Goal: Information Seeking & Learning: Learn about a topic

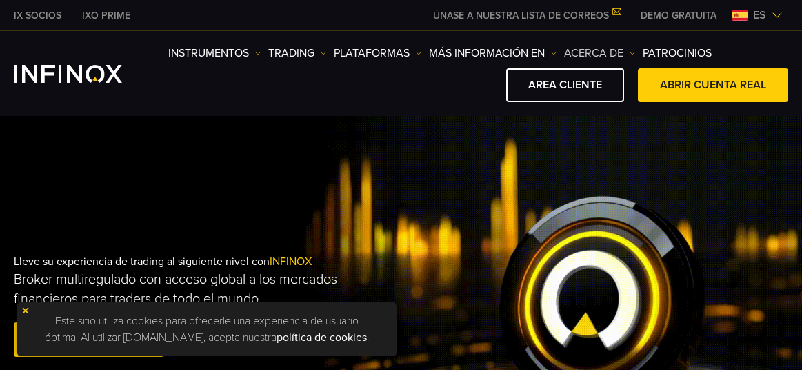
click at [633, 50] on img at bounding box center [632, 53] width 7 height 7
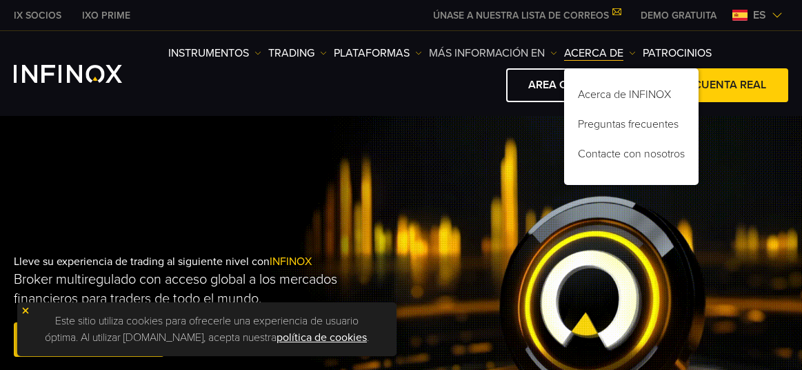
click at [554, 52] on img at bounding box center [553, 53] width 7 height 7
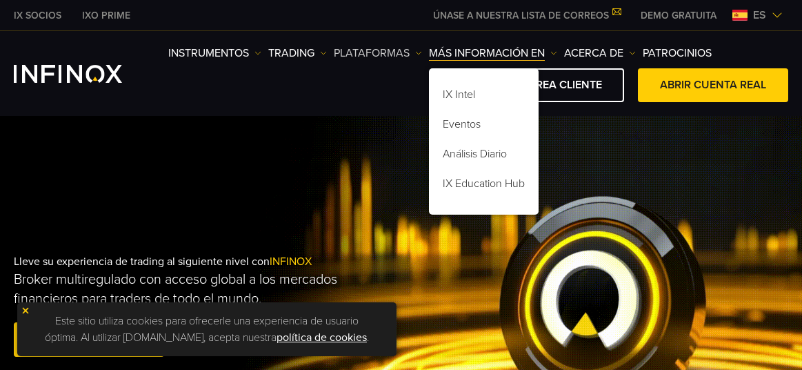
click at [415, 52] on link "PLATAFORMAS" at bounding box center [378, 53] width 88 height 17
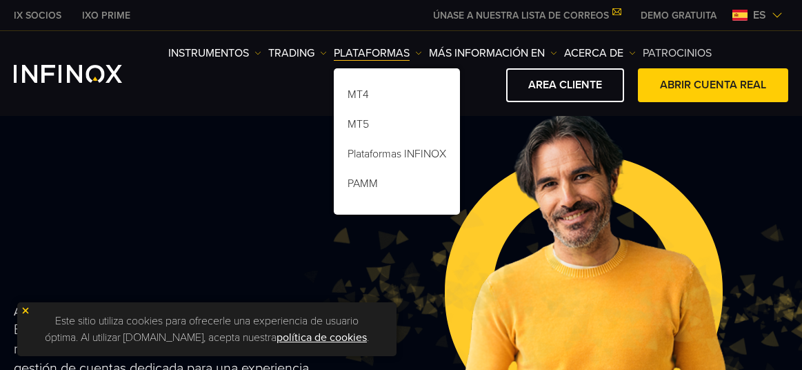
click at [684, 49] on link "Patrocinios" at bounding box center [677, 53] width 69 height 17
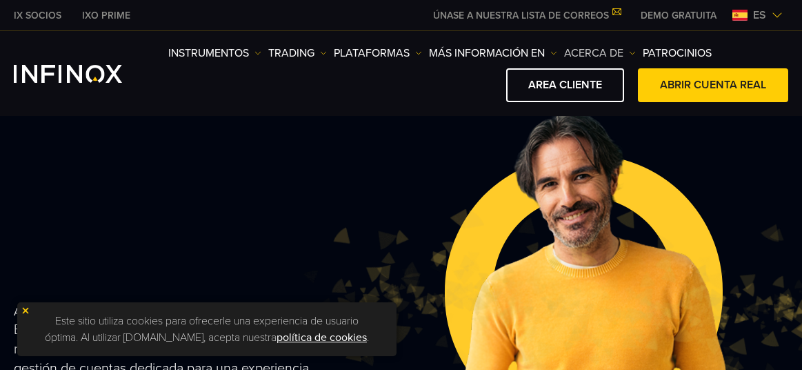
click at [626, 50] on link "ACERCA DE" at bounding box center [600, 53] width 72 height 17
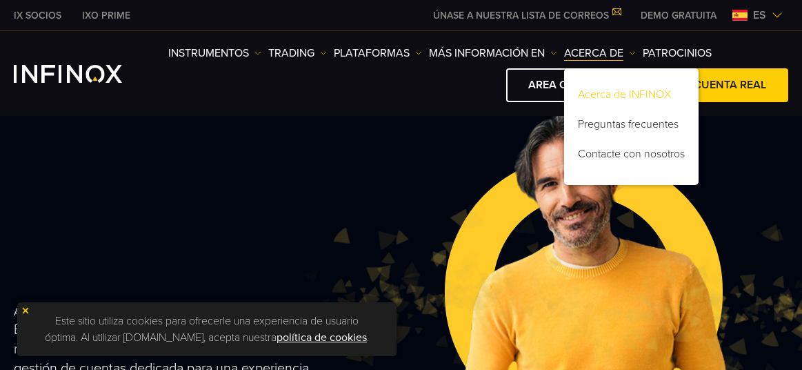
click at [619, 95] on link "Acerca de INFINOX" at bounding box center [631, 97] width 135 height 30
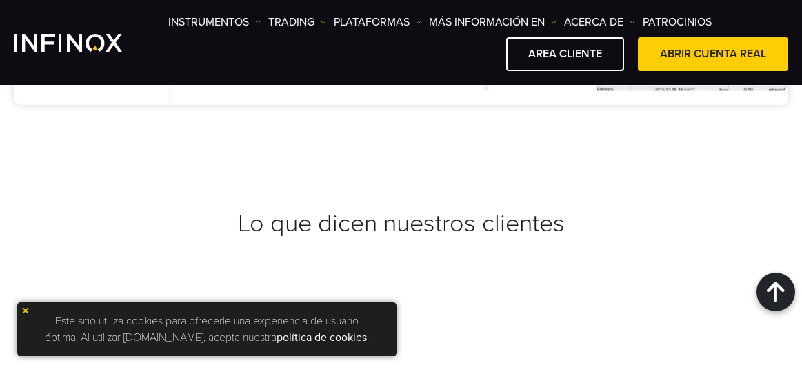
scroll to position [6245, 0]
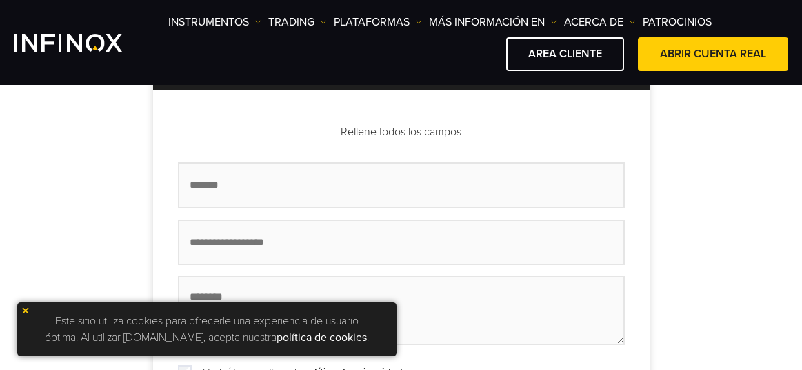
scroll to position [345, 0]
